Goal: Transaction & Acquisition: Purchase product/service

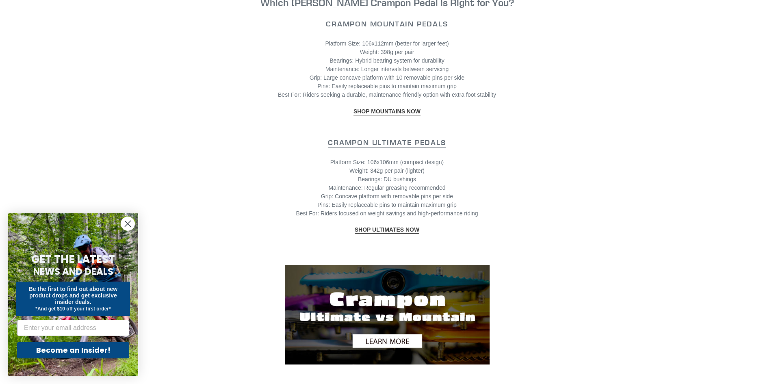
scroll to position [772, 0]
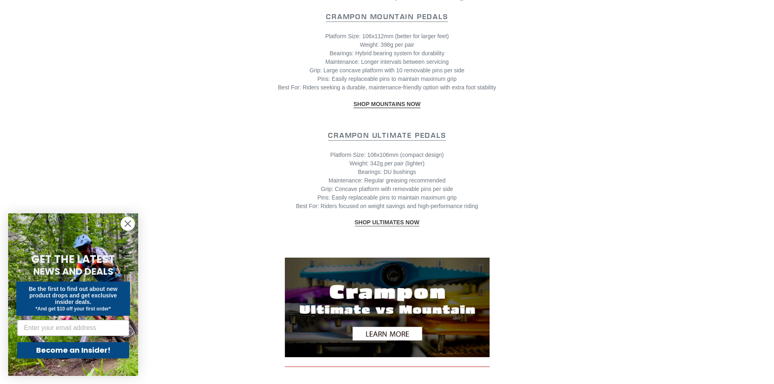
click at [384, 219] on strong "SHOP ULTIMATES NOW" at bounding box center [387, 222] width 65 height 7
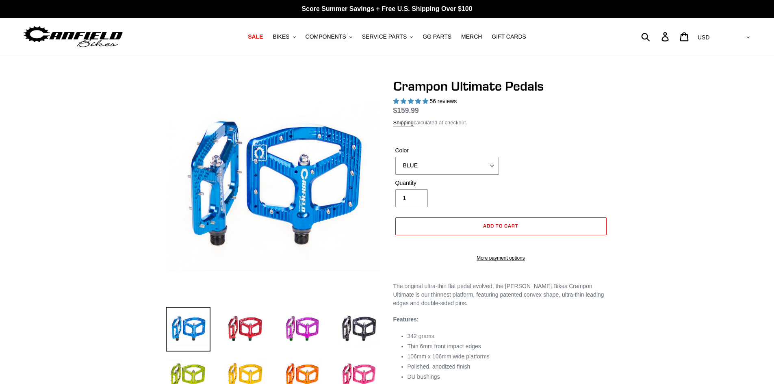
select select "highest-rating"
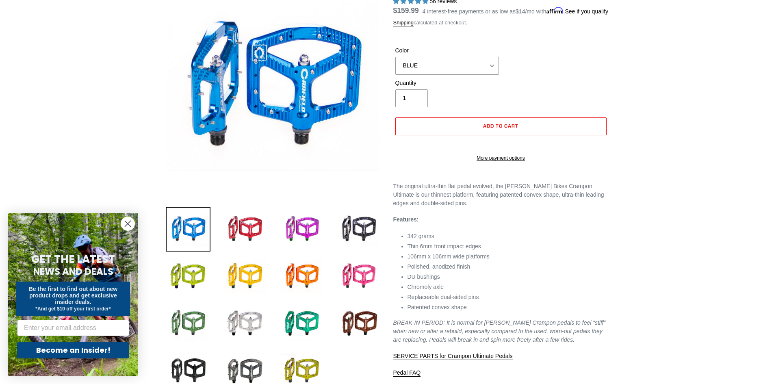
scroll to position [81, 0]
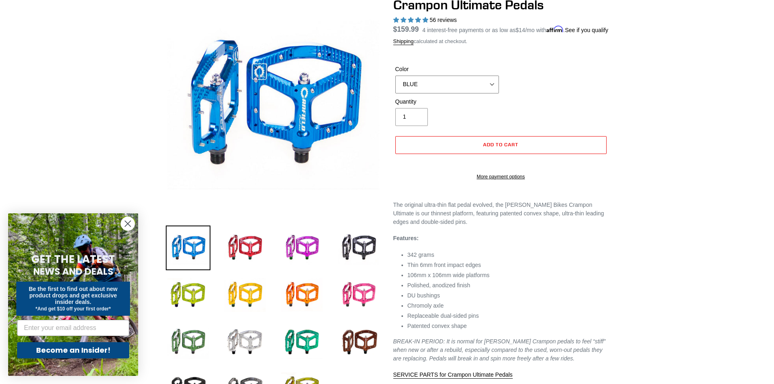
click at [491, 91] on select "BLUE RED PURPLE STEALTH BRONZE GREY [GEOGRAPHIC_DATA] BLACK POLISHED [GEOGRAPHI…" at bounding box center [448, 85] width 104 height 18
click at [396, 85] on select "BLUE RED PURPLE STEALTH BRONZE GREY [GEOGRAPHIC_DATA] BLACK POLISHED [GEOGRAPHI…" at bounding box center [448, 85] width 104 height 18
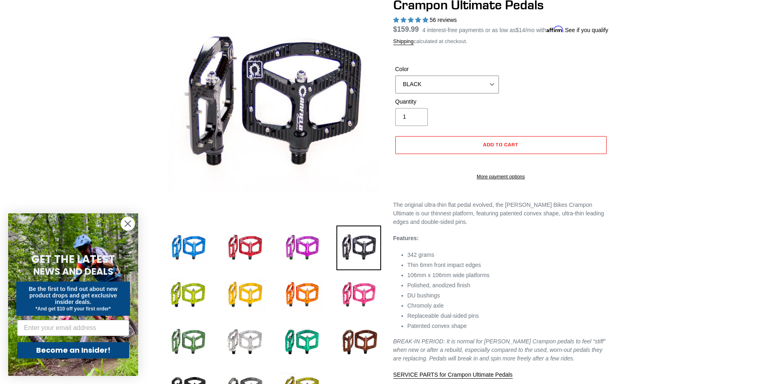
click at [476, 93] on select "BLUE RED PURPLE STEALTH BRONZE GREY [GEOGRAPHIC_DATA] BLACK POLISHED [GEOGRAPHI…" at bounding box center [448, 85] width 104 height 18
click at [396, 85] on select "BLUE RED PURPLE STEALTH BRONZE GREY [GEOGRAPHIC_DATA] BLACK POLISHED [GEOGRAPHI…" at bounding box center [448, 85] width 104 height 18
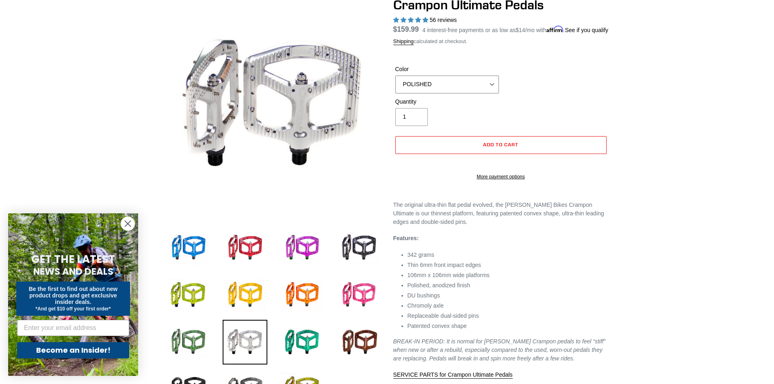
click at [491, 93] on select "BLUE RED PURPLE STEALTH BRONZE GREY [GEOGRAPHIC_DATA] BLACK POLISHED [GEOGRAPHI…" at bounding box center [448, 85] width 104 height 18
select select "BLACK"
click at [396, 85] on select "BLUE RED PURPLE STEALTH BRONZE GREY [GEOGRAPHIC_DATA] BLACK POLISHED [GEOGRAPHI…" at bounding box center [448, 85] width 104 height 18
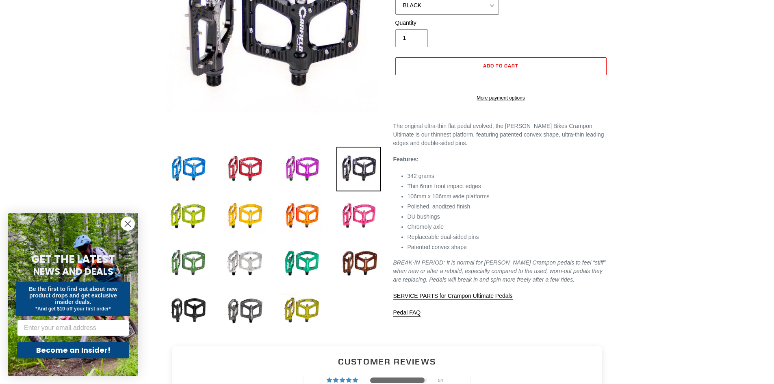
scroll to position [163, 0]
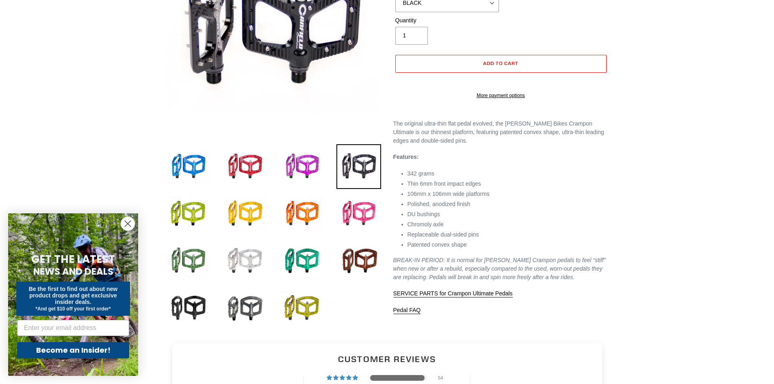
click at [246, 256] on img at bounding box center [245, 261] width 45 height 45
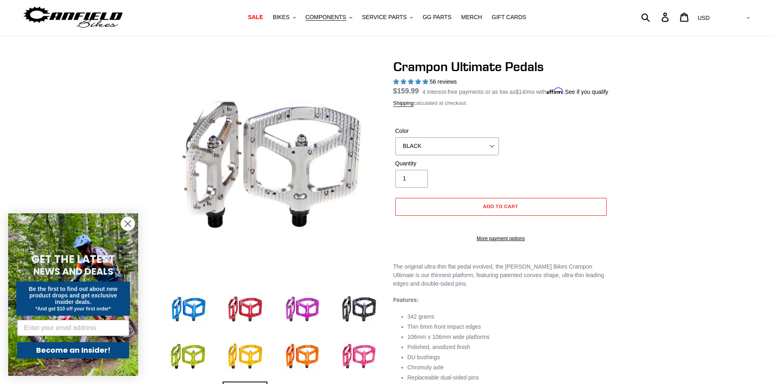
scroll to position [0, 0]
